Goal: Find specific page/section: Find specific page/section

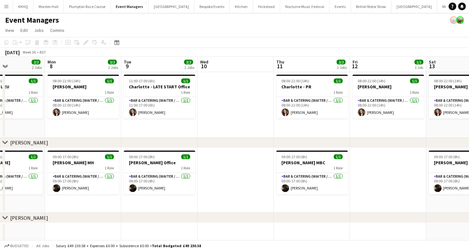
scroll to position [0, 149]
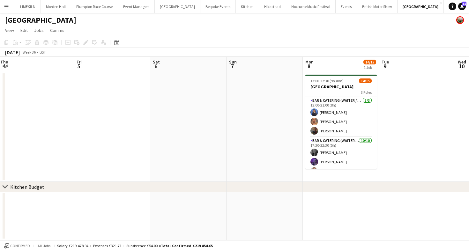
scroll to position [0, 149]
